Goal: Information Seeking & Learning: Learn about a topic

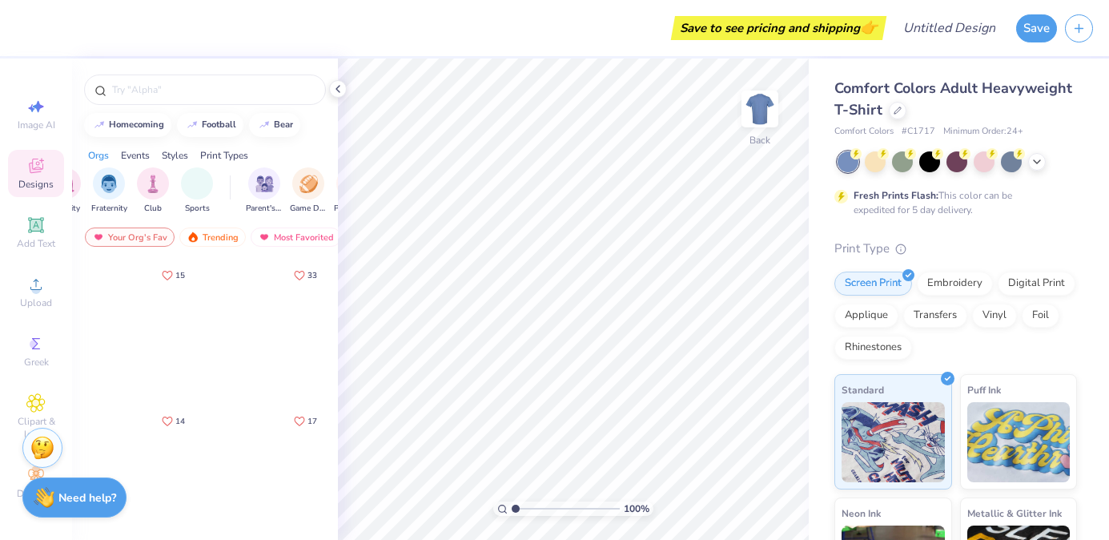
scroll to position [0, 36]
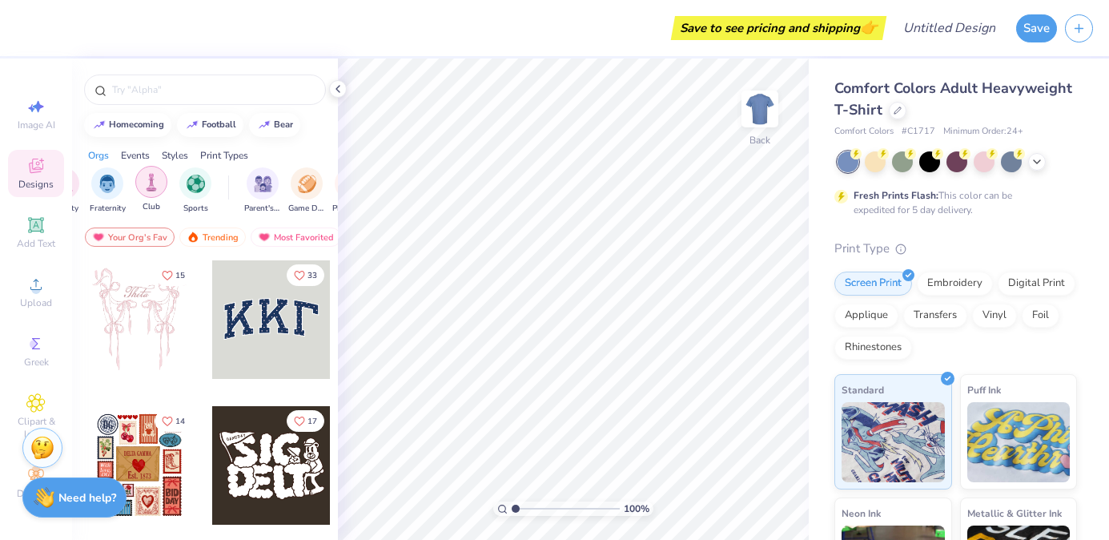
click at [156, 188] on img "filter for Club" at bounding box center [152, 182] width 18 height 18
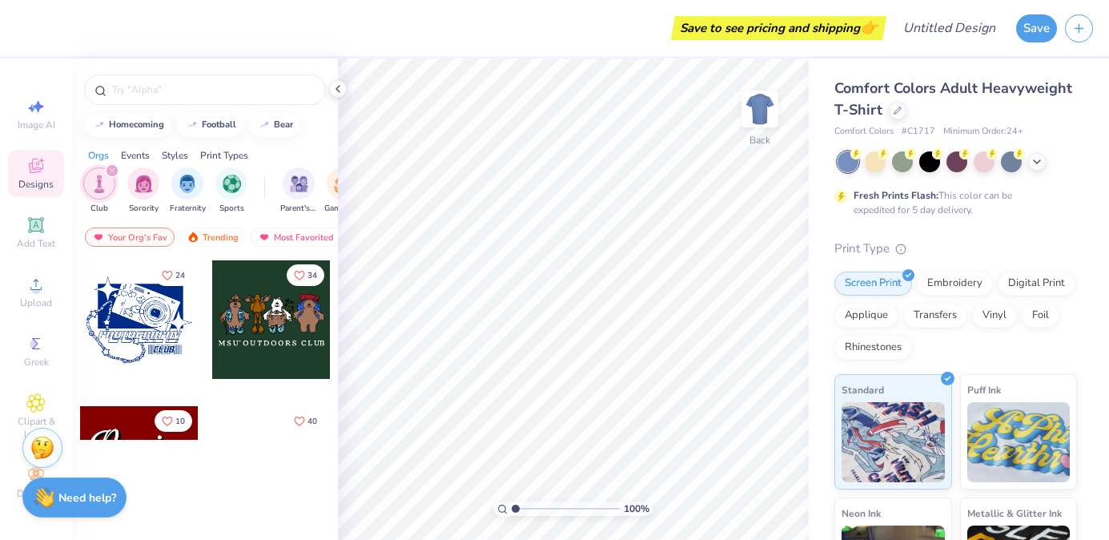
scroll to position [0, 0]
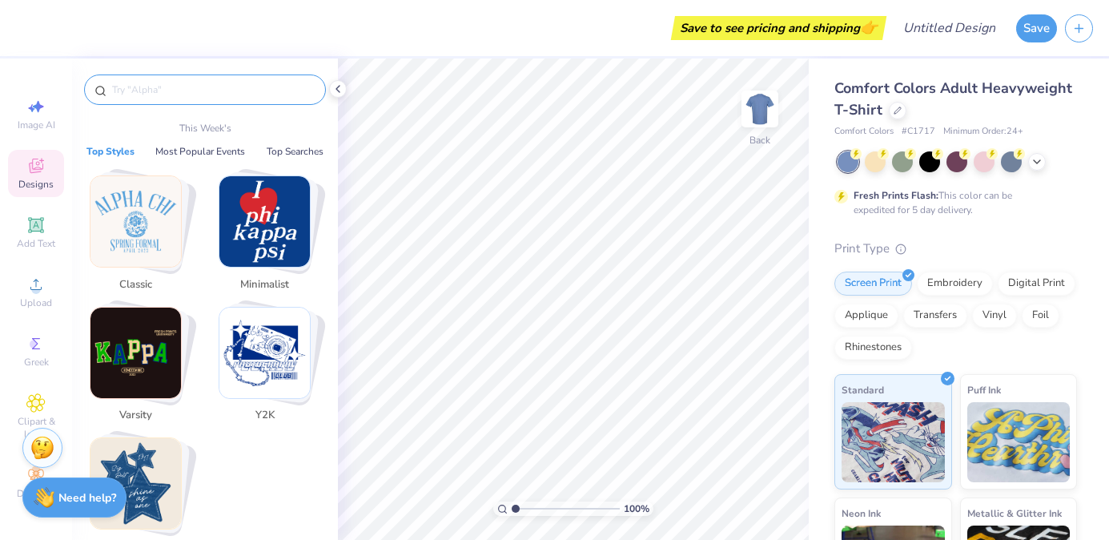
click at [143, 90] on input "text" at bounding box center [213, 90] width 205 height 16
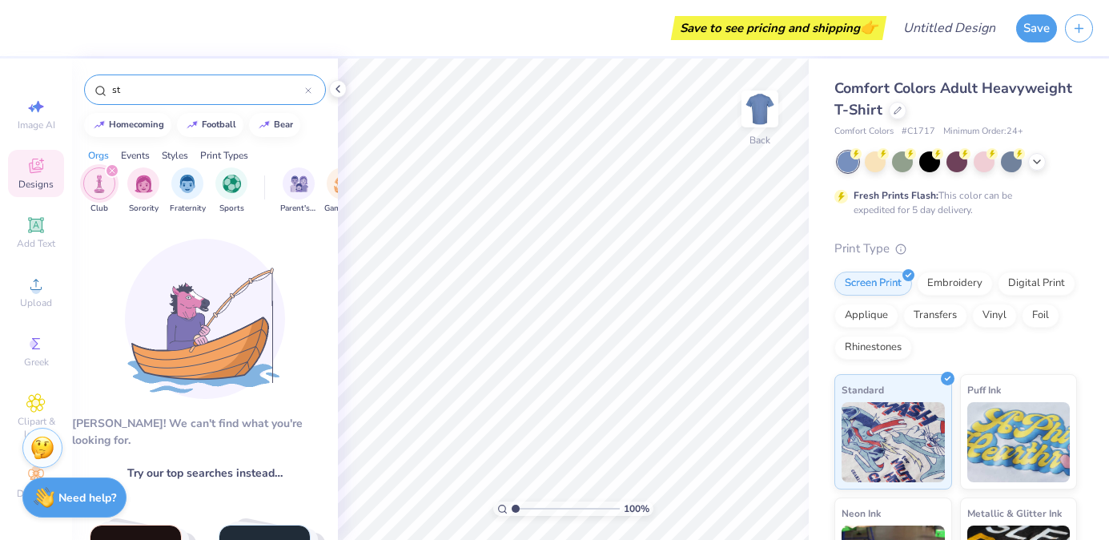
type input "s"
click at [181, 91] on input "student nursing association" at bounding box center [208, 90] width 195 height 16
type input "student nurses association"
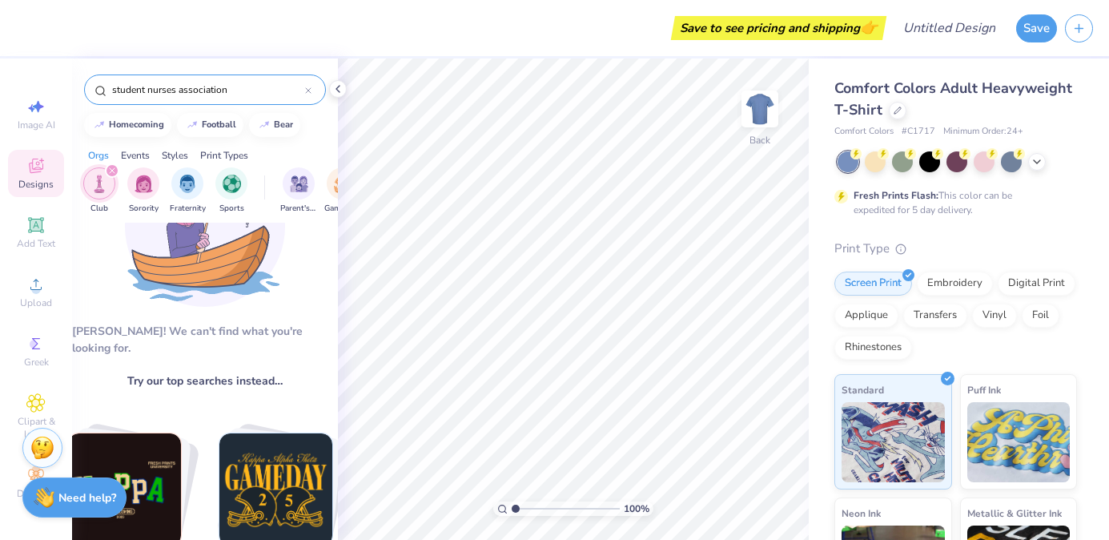
click at [309, 87] on icon at bounding box center [308, 90] width 6 height 6
